Goal: Task Accomplishment & Management: Complete application form

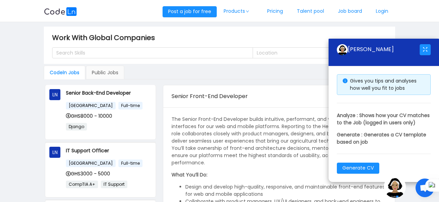
scroll to position [53, 0]
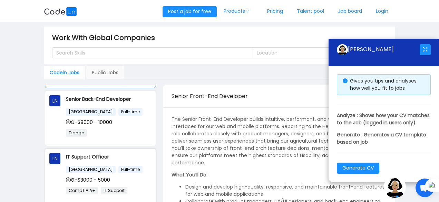
click at [131, 159] on p "IT Support Officer" at bounding box center [109, 157] width 86 height 8
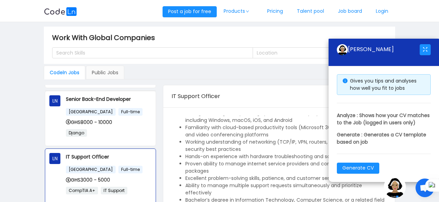
scroll to position [345, 0]
click at [427, 44] on button "button" at bounding box center [424, 49] width 11 height 11
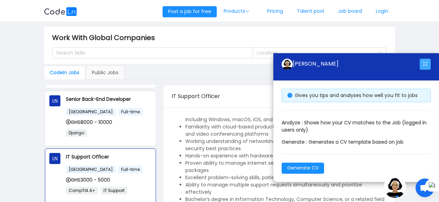
click at [428, 61] on button "button" at bounding box center [424, 64] width 11 height 11
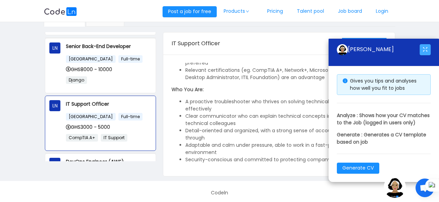
scroll to position [55, 0]
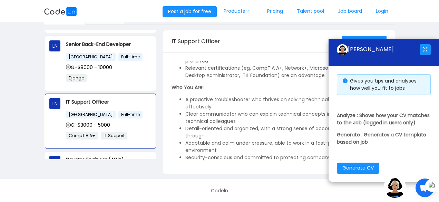
click at [416, 191] on span "Open chat" at bounding box center [424, 187] width 19 height 19
click at [391, 190] on img at bounding box center [395, 187] width 22 height 22
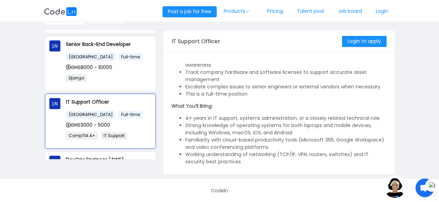
scroll to position [263, 0]
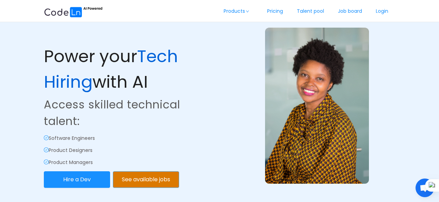
click at [140, 181] on button "See available jobs" at bounding box center [146, 179] width 66 height 17
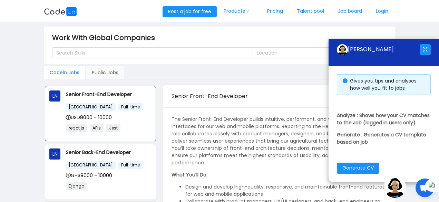
click at [414, 197] on main "Work With Global Companies Search Skills Location Codeln Jobs Public Jobs LN Se…" at bounding box center [219, 127] width 439 height 211
click at [312, 32] on div "Work With Global Companies" at bounding box center [219, 37] width 335 height 11
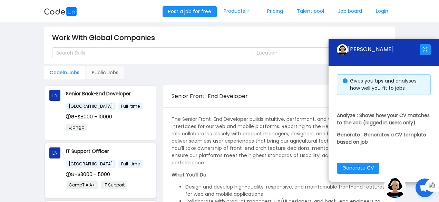
scroll to position [69, 0]
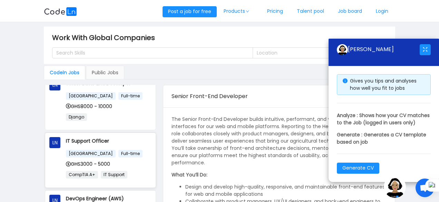
click at [92, 141] on p "IT Support Officer" at bounding box center [109, 141] width 86 height 8
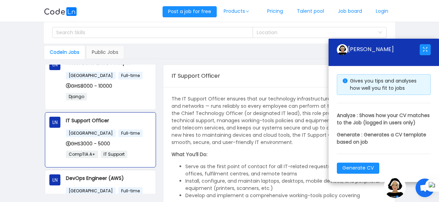
scroll to position [0, 0]
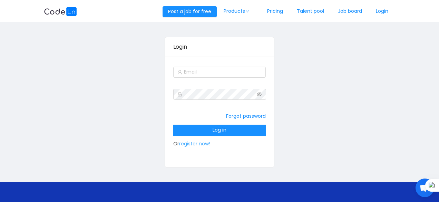
click at [202, 142] on link "register now!" at bounding box center [194, 143] width 31 height 7
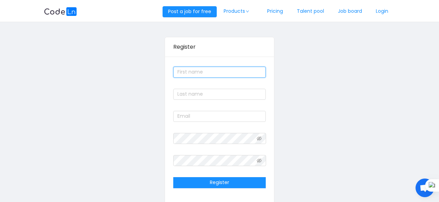
click at [219, 73] on input "text" at bounding box center [219, 72] width 93 height 11
type input "Kojo Mensah"
type input "Acquah"
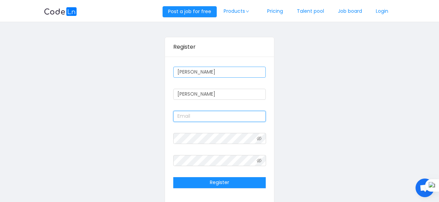
type input "kojomensahacquah@gmail.com"
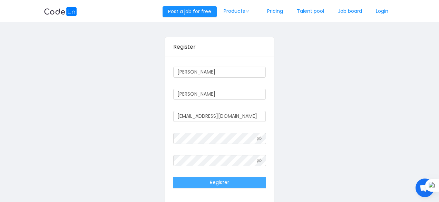
click at [223, 181] on button "Register" at bounding box center [219, 182] width 93 height 11
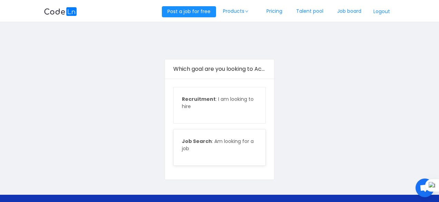
click at [223, 146] on p "Job Search : Am looking for a job" at bounding box center [220, 145] width 76 height 14
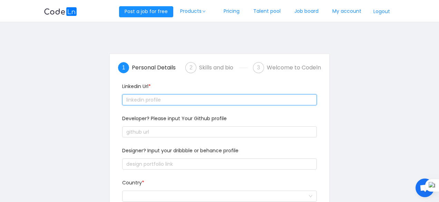
click at [247, 97] on input "text" at bounding box center [219, 99] width 195 height 11
click at [208, 98] on input "text" at bounding box center [219, 99] width 195 height 11
paste input "text"
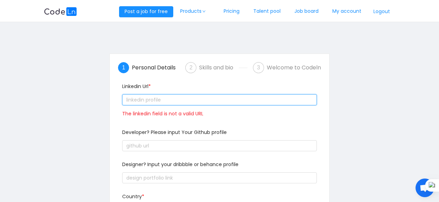
click at [223, 97] on input "text" at bounding box center [219, 99] width 195 height 11
paste input "text"
click at [223, 97] on input "text" at bounding box center [219, 99] width 195 height 11
click at [213, 101] on input "text" at bounding box center [219, 99] width 195 height 11
paste input "text"
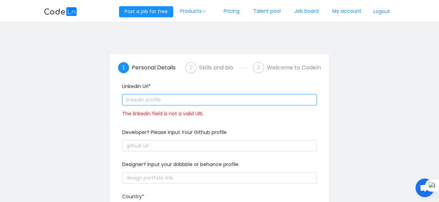
paste input "text"
click at [242, 98] on input "text" at bounding box center [219, 99] width 195 height 11
paste input "text"
click at [241, 99] on input "text" at bounding box center [219, 99] width 195 height 11
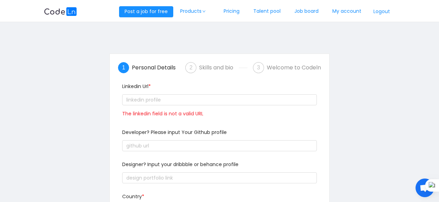
click at [197, 112] on span "The linkedin field is not a valid URL" at bounding box center [162, 113] width 81 height 7
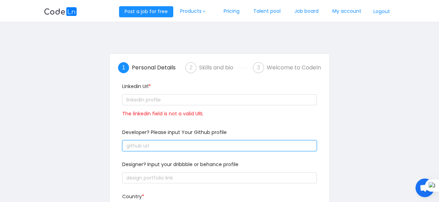
click at [184, 143] on input "text" at bounding box center [219, 145] width 195 height 11
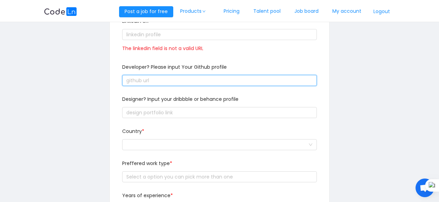
scroll to position [69, 0]
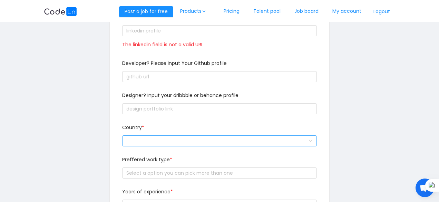
click at [201, 139] on div at bounding box center [217, 141] width 182 height 10
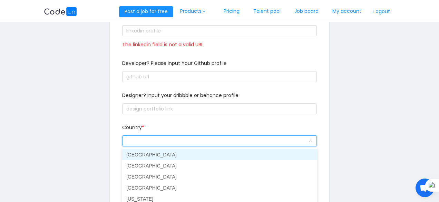
drag, startPoint x: 253, startPoint y: 141, endPoint x: 258, endPoint y: 141, distance: 4.1
click at [254, 141] on input at bounding box center [217, 141] width 182 height 10
type input "gh"
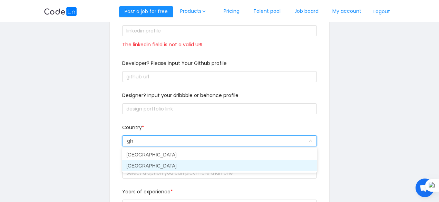
click at [182, 166] on li "[GEOGRAPHIC_DATA]" at bounding box center [219, 165] width 195 height 11
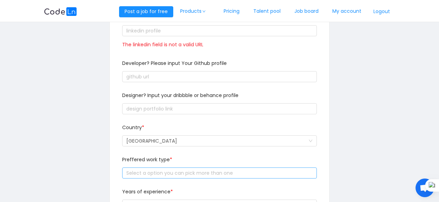
click at [204, 171] on div "Select a option you can pick more than one" at bounding box center [217, 172] width 183 height 7
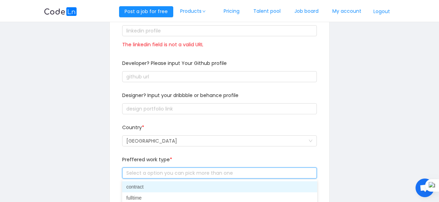
scroll to position [138, 0]
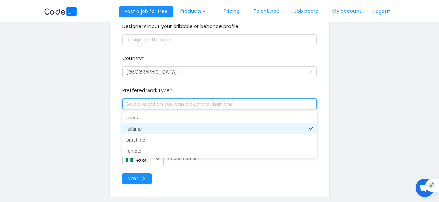
click at [189, 126] on li "fulltime" at bounding box center [219, 128] width 195 height 11
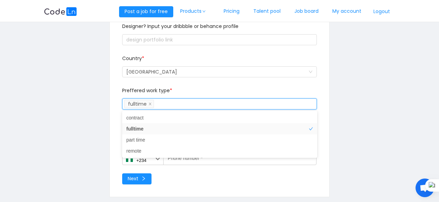
click at [320, 88] on div "Linkedin Url * The linkedin field is not a valid URL Developer? Please input Yo…" at bounding box center [219, 65] width 203 height 248
click at [208, 106] on div "Select a option you can pick more than one fulltime" at bounding box center [218, 104] width 188 height 10
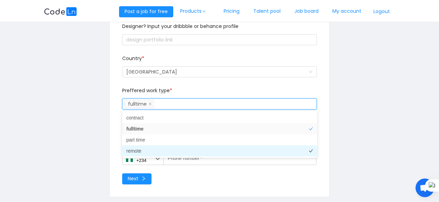
click at [185, 146] on li "remote" at bounding box center [219, 150] width 195 height 11
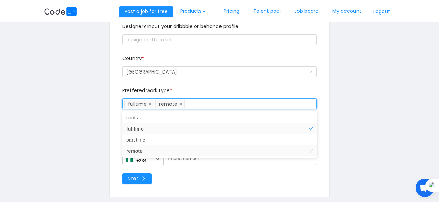
click at [251, 81] on div "Country * Ghana" at bounding box center [219, 71] width 200 height 32
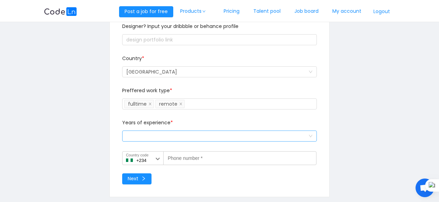
click at [226, 138] on div "Select a option and change input text above" at bounding box center [217, 136] width 182 height 10
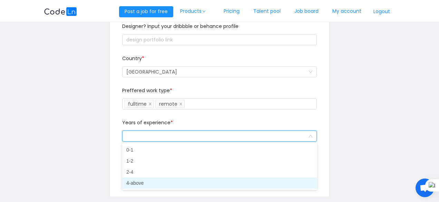
click at [178, 183] on li "4-above" at bounding box center [219, 182] width 195 height 11
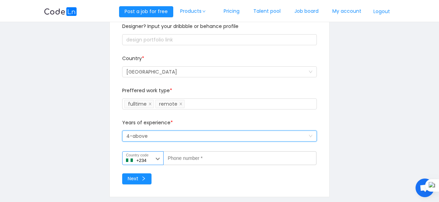
click at [156, 158] on icon at bounding box center [158, 159] width 4 height 2
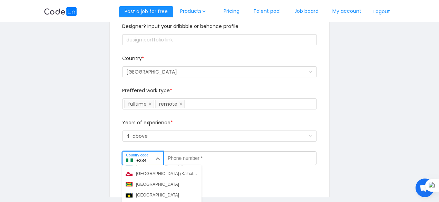
scroll to position [849, 0]
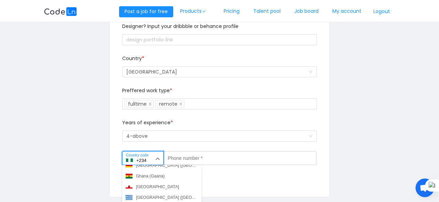
click at [153, 176] on div "Ghana (Gaana)" at bounding box center [150, 176] width 29 height 6
type input "+233"
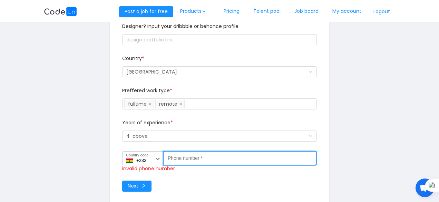
click at [216, 160] on input "Phone number *" at bounding box center [239, 158] width 153 height 14
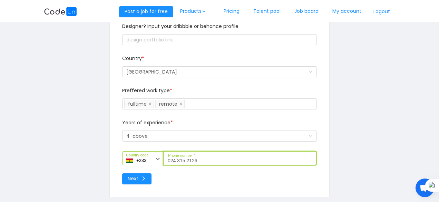
type input "024 315 2126"
click at [108, 92] on div "1 Personal Details 2 Skills and bio 3 Welcome to Codeln Linkedin Url * The link…" at bounding box center [219, 56] width 351 height 302
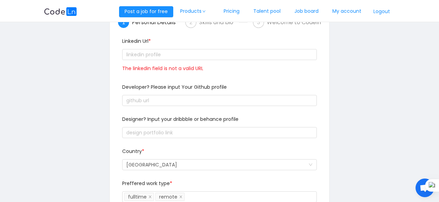
scroll to position [0, 0]
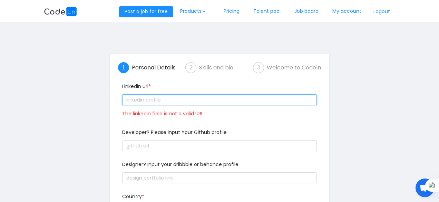
click at [147, 99] on input "text" at bounding box center [219, 99] width 195 height 11
click at [148, 103] on input "text" at bounding box center [219, 99] width 195 height 11
click at [166, 101] on input "text" at bounding box center [219, 99] width 195 height 11
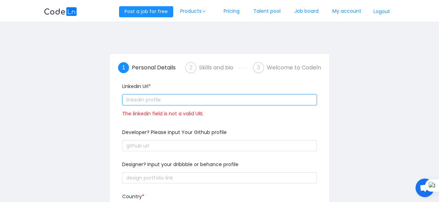
click at [166, 101] on input "text" at bounding box center [219, 99] width 195 height 11
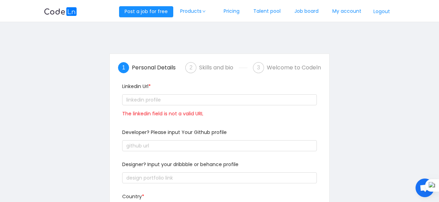
click at [247, 106] on div "The linkedin field is not a valid URL" at bounding box center [219, 107] width 195 height 28
click at [325, 104] on div "1 Personal Details 2 Skills and bio 3 Welcome to Codeln Linkedin Url * The link…" at bounding box center [219, 194] width 219 height 281
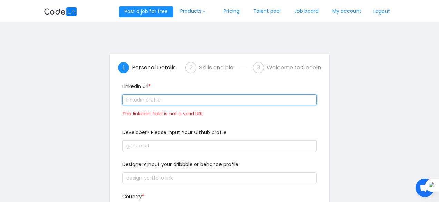
click at [301, 101] on input "text" at bounding box center [219, 99] width 195 height 11
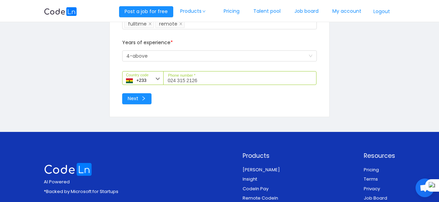
scroll to position [241, 0]
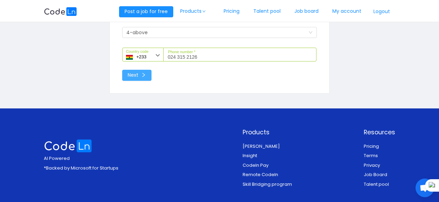
click at [142, 75] on button "Next" at bounding box center [136, 75] width 29 height 11
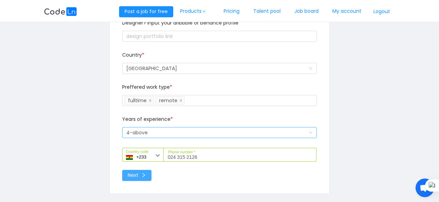
scroll to position [172, 0]
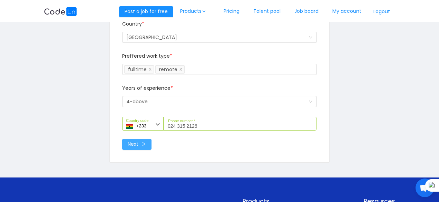
click at [140, 142] on button "Next" at bounding box center [136, 144] width 29 height 11
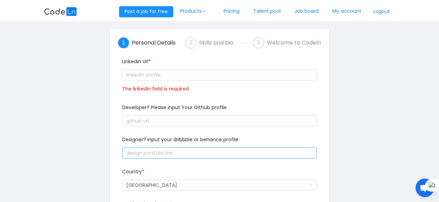
scroll to position [0, 0]
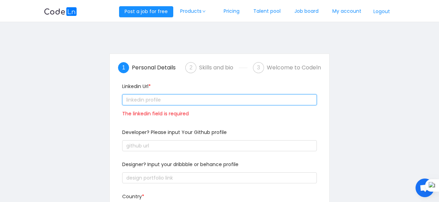
click at [194, 96] on input "text" at bounding box center [219, 99] width 195 height 11
click at [194, 97] on input "text" at bounding box center [219, 99] width 195 height 11
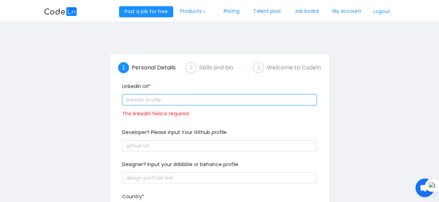
click at [194, 97] on input "text" at bounding box center [219, 99] width 195 height 11
click at [230, 103] on input "text" at bounding box center [219, 99] width 195 height 11
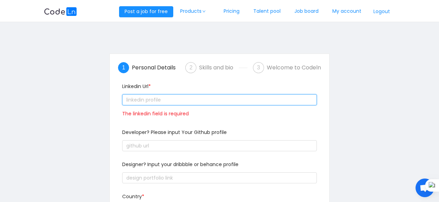
click at [230, 103] on input "text" at bounding box center [219, 99] width 195 height 11
paste input "text"
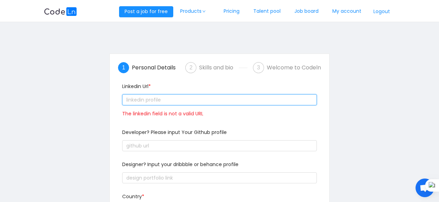
paste input "text"
